Goal: Check status: Check status

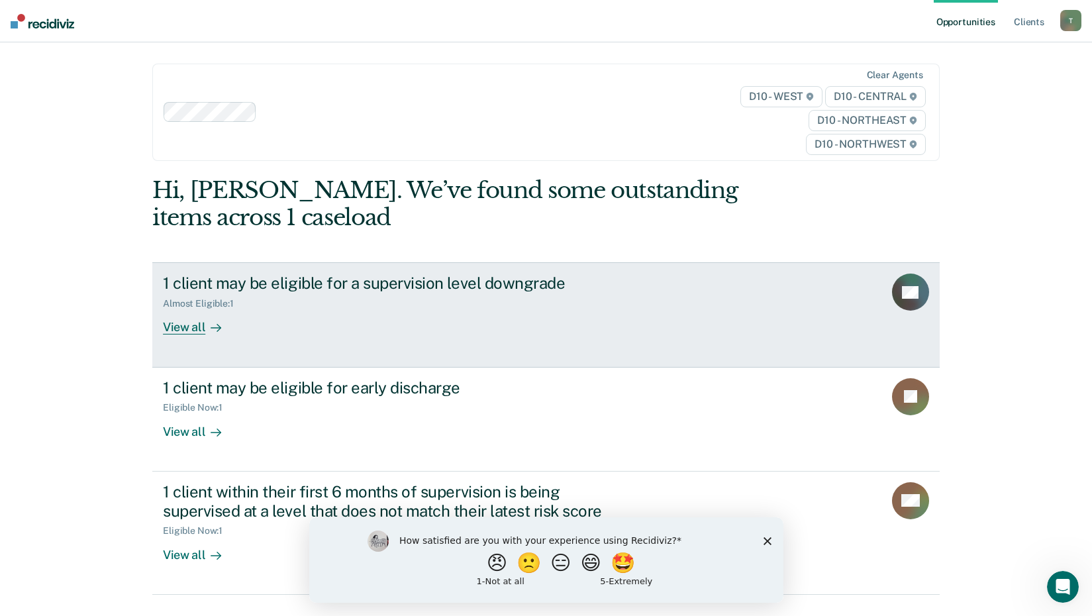
click at [188, 327] on div "View all" at bounding box center [200, 322] width 74 height 26
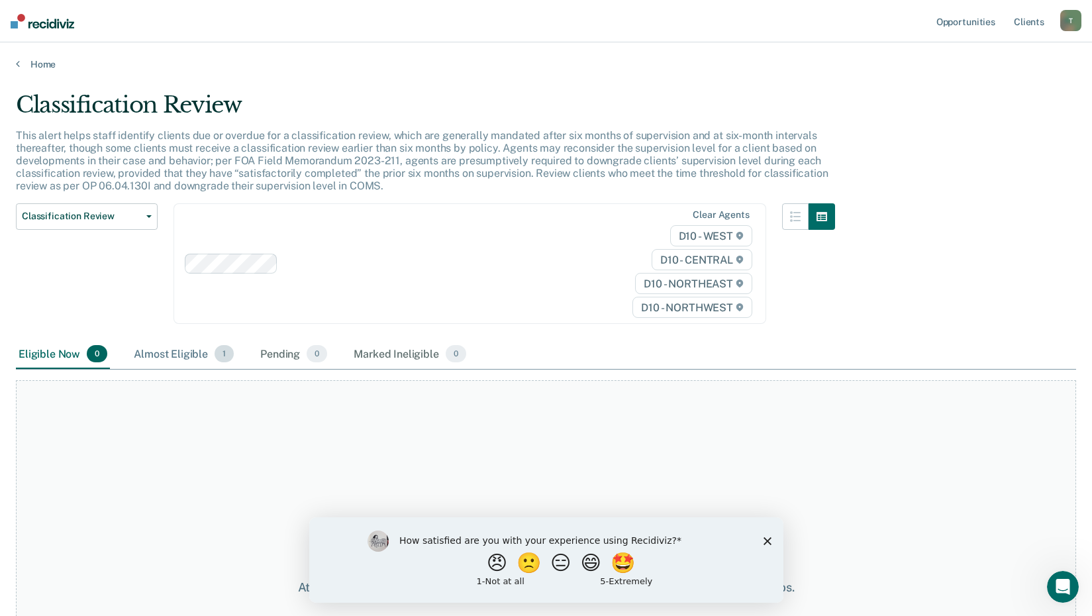
click at [198, 356] on div "Almost Eligible 1" at bounding box center [183, 354] width 105 height 29
